Goal: Task Accomplishment & Management: Use online tool/utility

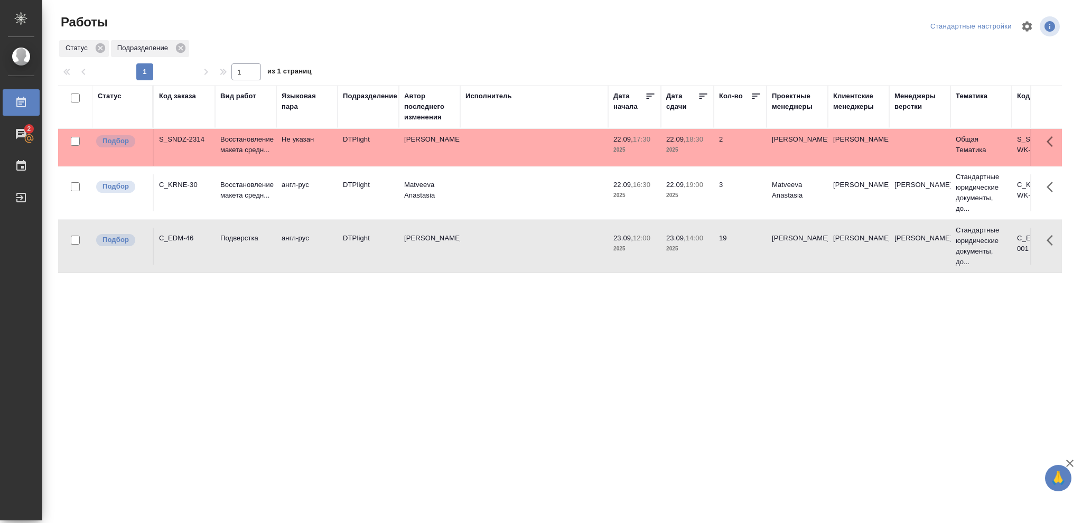
click at [111, 98] on div "Статус" at bounding box center [110, 96] width 24 height 11
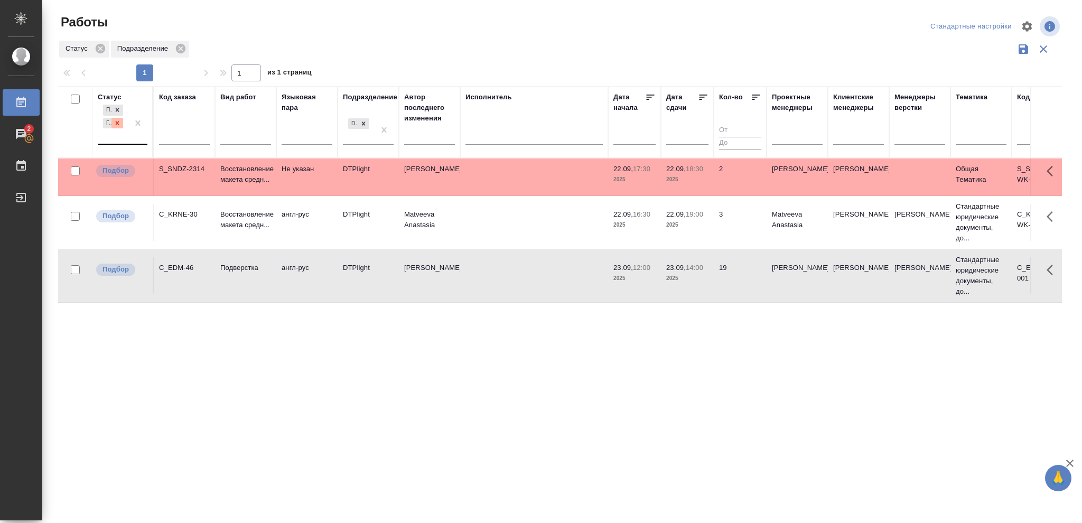
click at [115, 122] on icon at bounding box center [117, 122] width 7 height 7
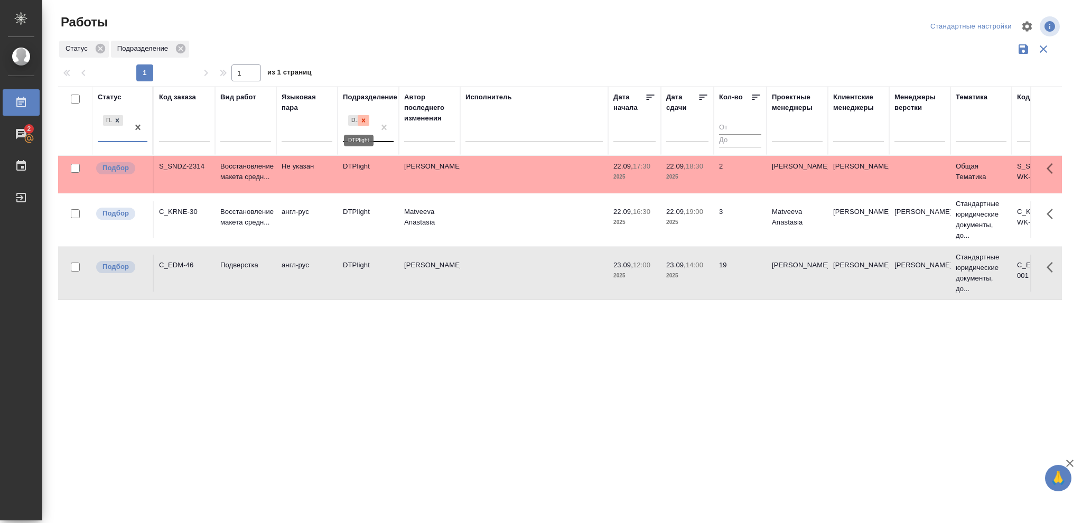
click at [363, 120] on icon at bounding box center [364, 120] width 4 height 4
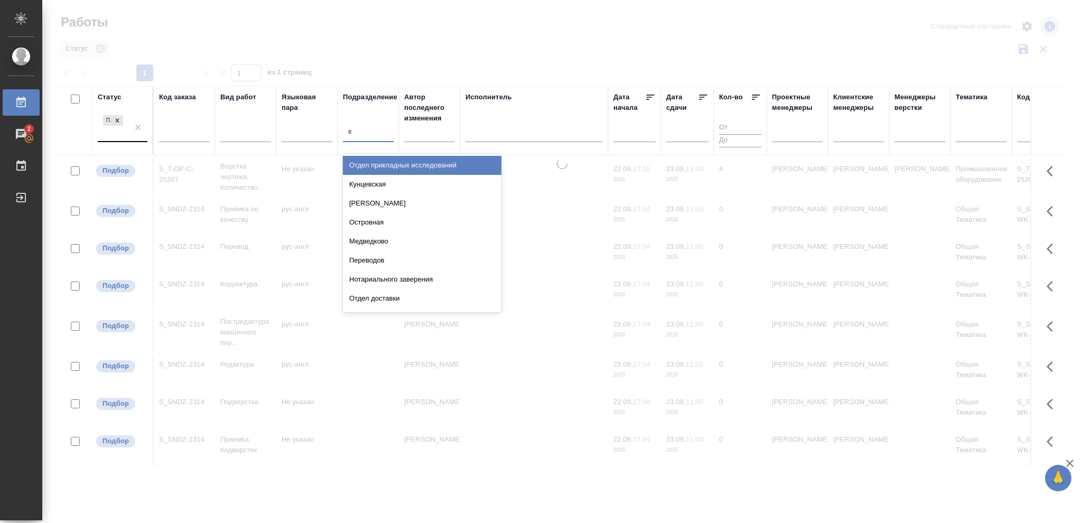
type input "ве"
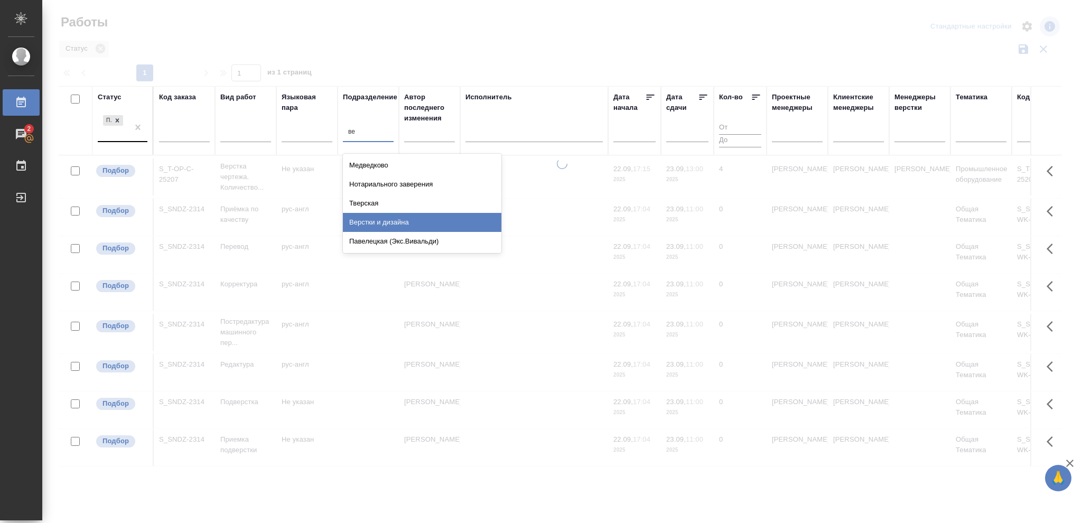
click at [399, 223] on div "Верстки и дизайна" at bounding box center [422, 222] width 158 height 19
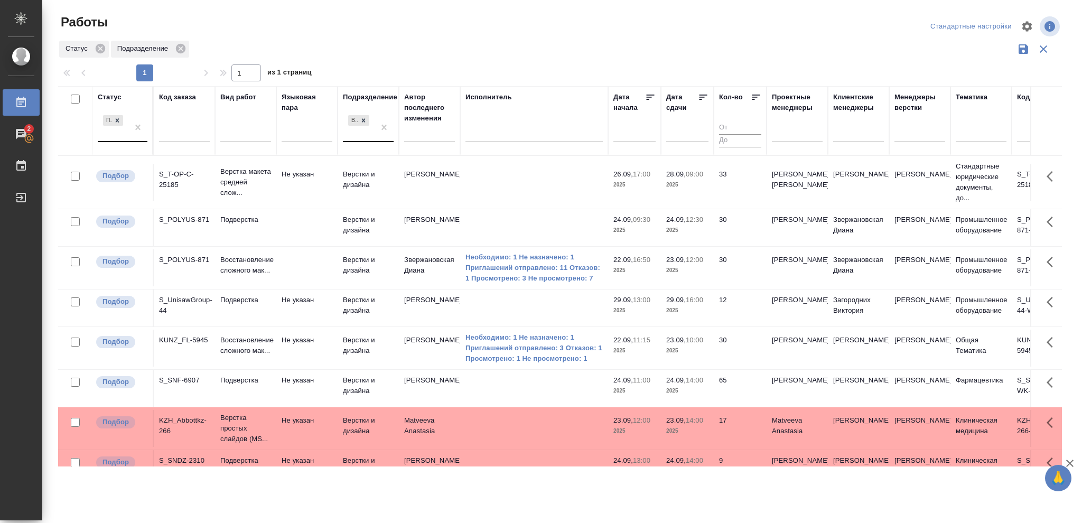
click at [680, 274] on p "2025" at bounding box center [687, 270] width 42 height 11
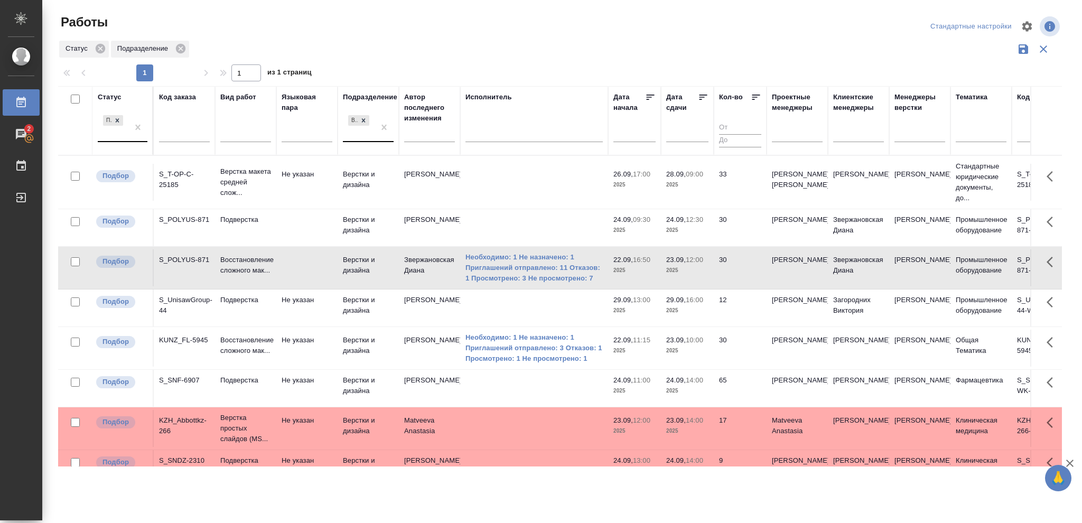
click at [679, 274] on p "2025" at bounding box center [687, 270] width 42 height 11
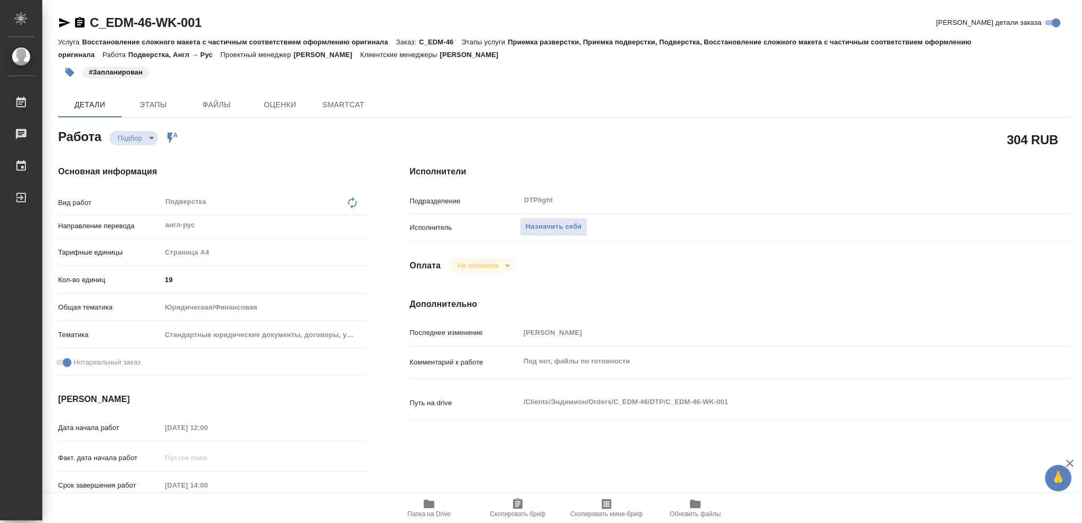
type textarea "x"
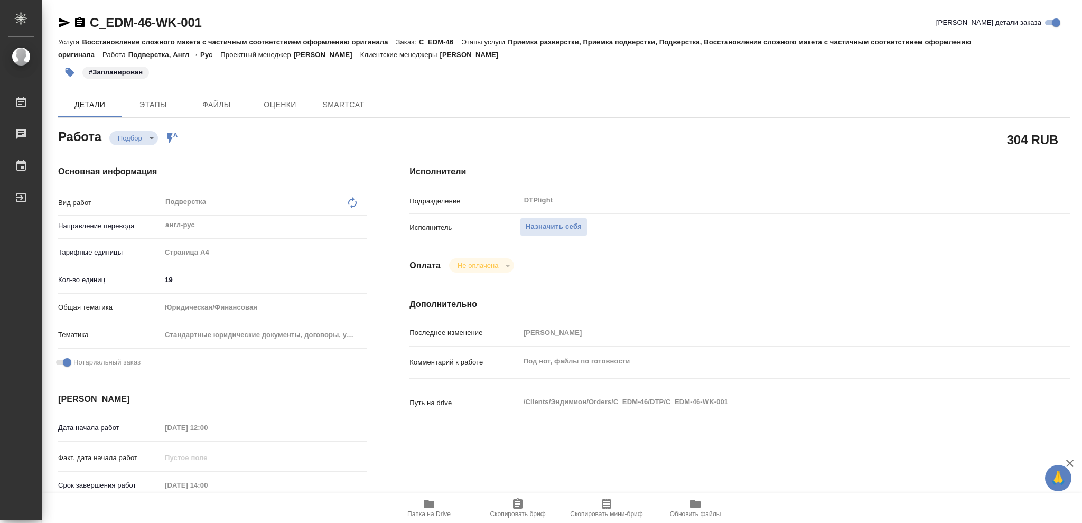
type textarea "x"
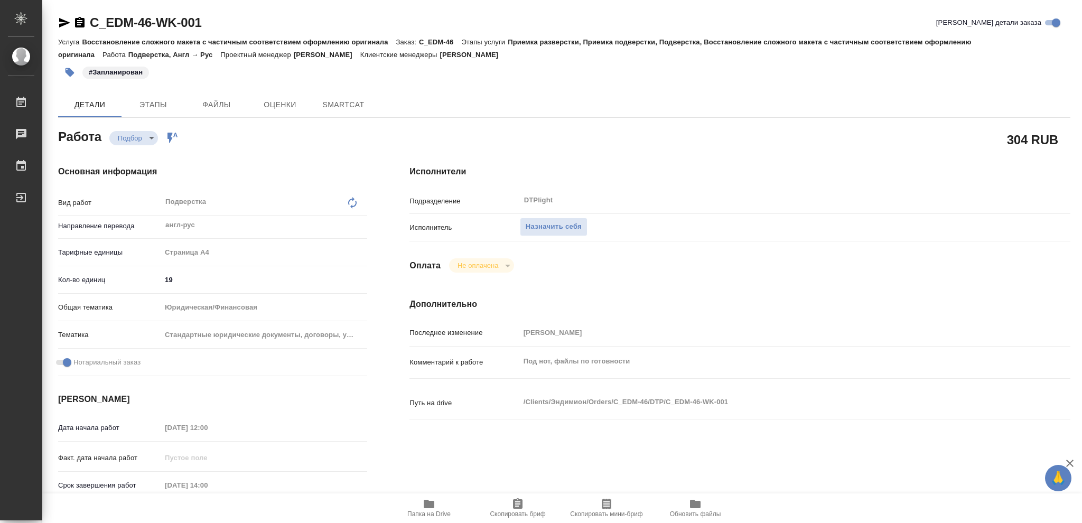
type textarea "x"
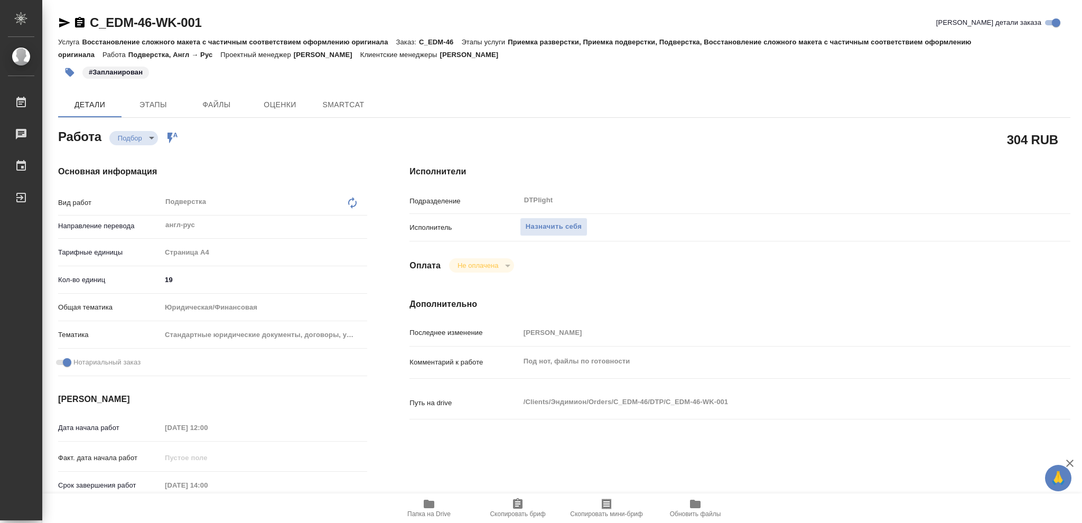
type textarea "x"
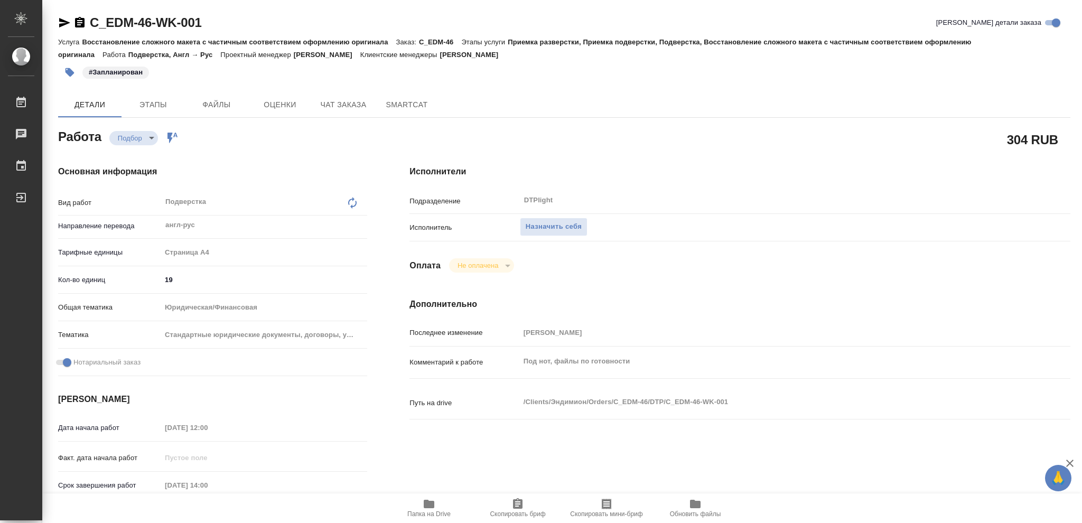
type textarea "x"
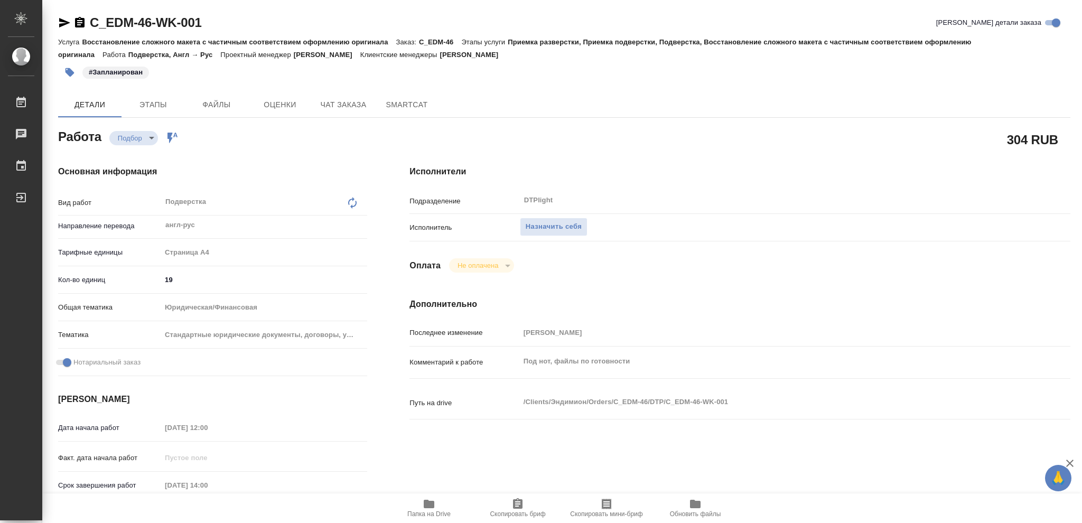
type textarea "x"
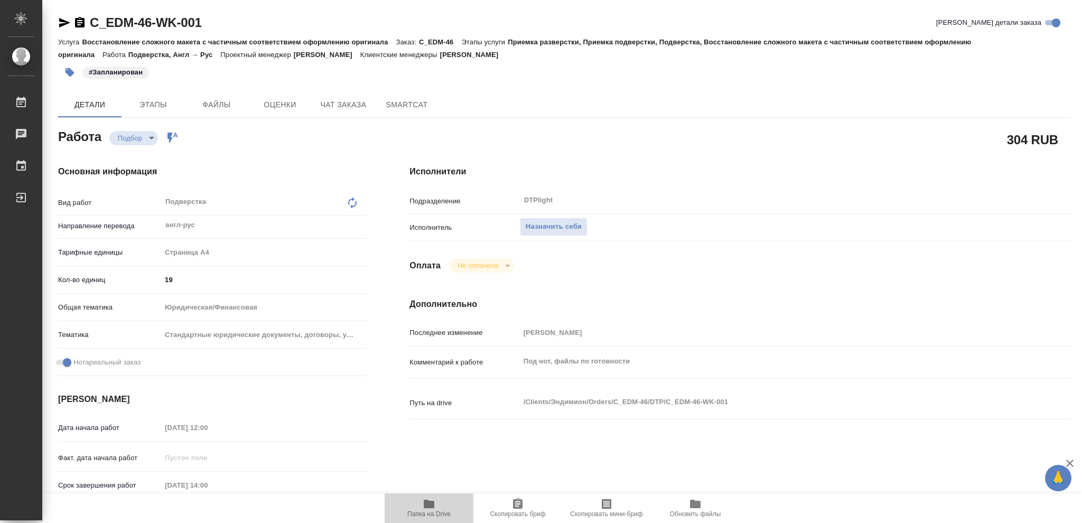
click at [428, 509] on icon "button" at bounding box center [428, 503] width 13 height 13
